Goal: Go to known website: Access a specific website the user already knows

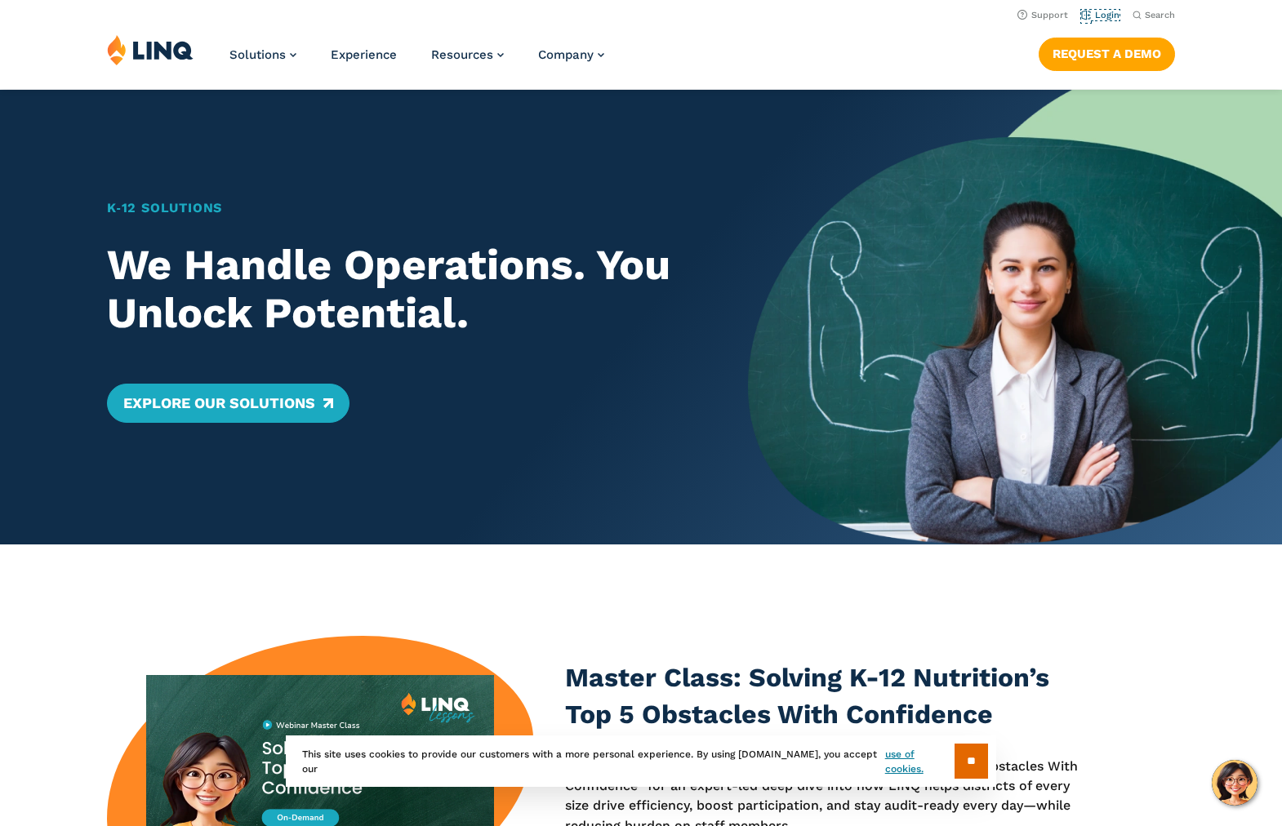
click at [1109, 11] on link "Login" at bounding box center [1100, 15] width 38 height 11
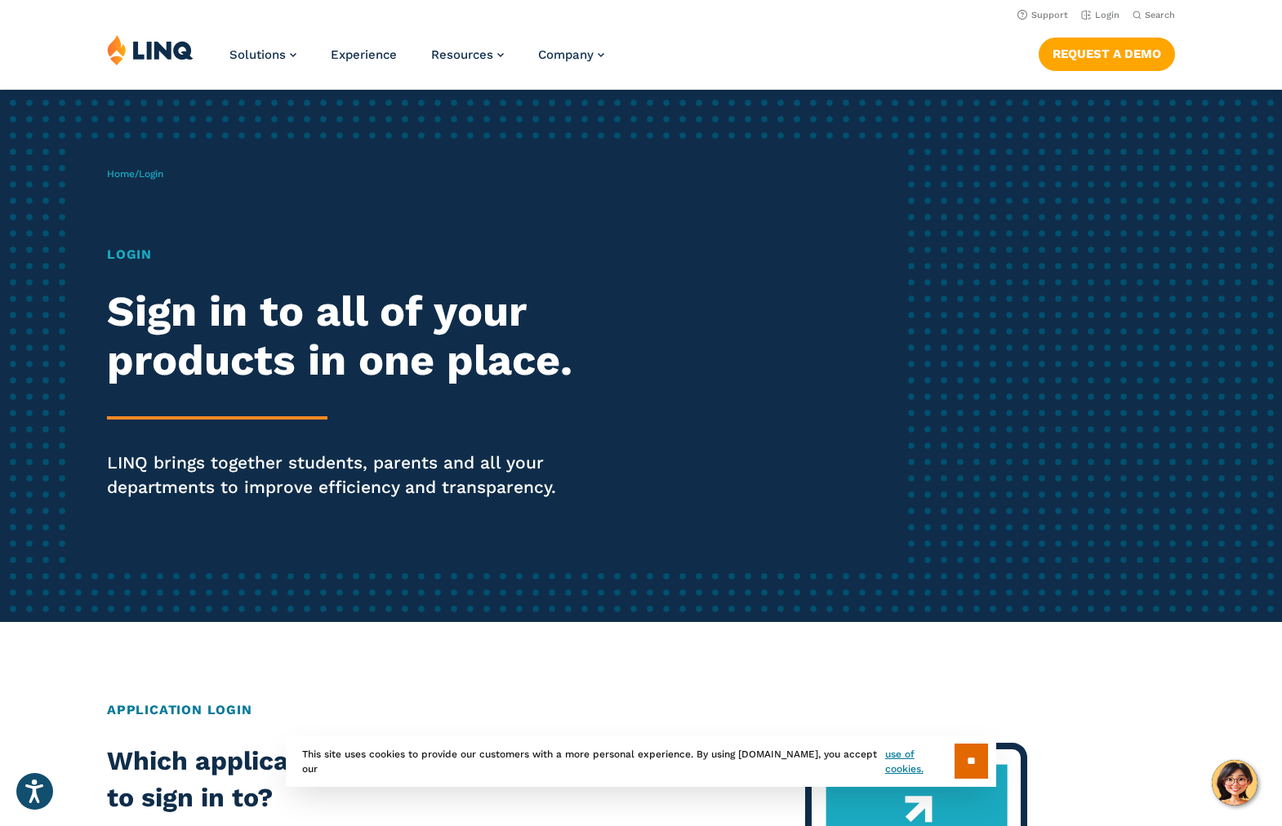
click at [1112, 174] on thrush-future at bounding box center [641, 413] width 1282 height 826
click at [1119, 15] on link "Login" at bounding box center [1100, 15] width 38 height 11
click at [132, 252] on h1 "Login" at bounding box center [354, 255] width 494 height 20
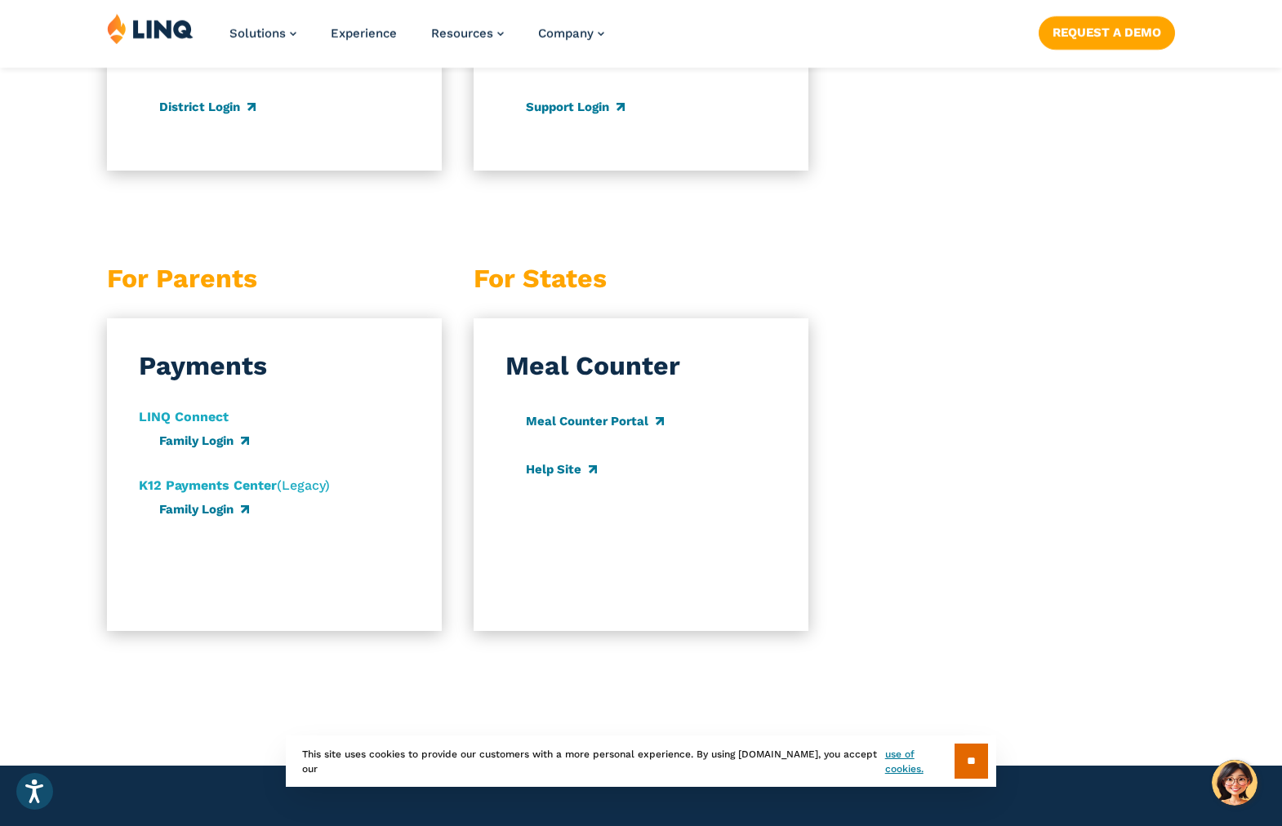
scroll to position [1513, 0]
click at [199, 444] on link "Family Login" at bounding box center [203, 440] width 89 height 15
